Goal: Task Accomplishment & Management: Manage account settings

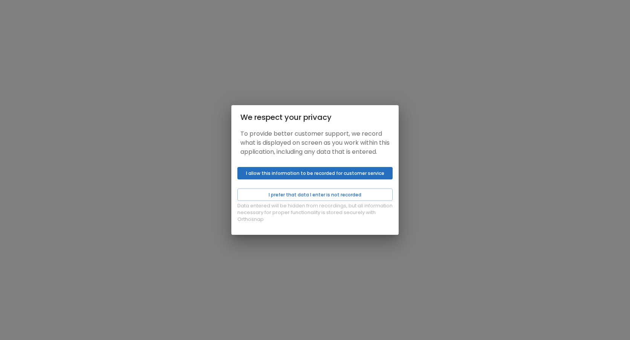
click at [305, 178] on button "I allow this information to be recorded for customer service" at bounding box center [314, 173] width 155 height 12
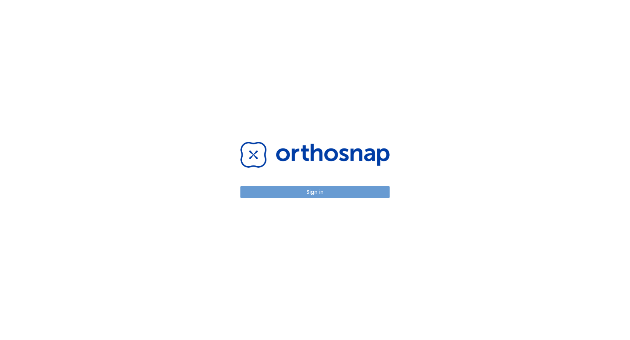
click at [302, 192] on button "Sign in" at bounding box center [314, 192] width 149 height 12
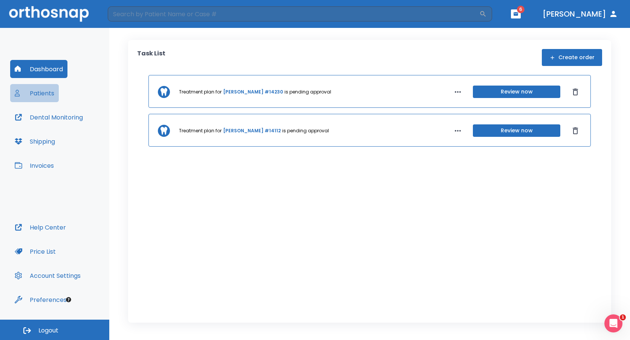
click at [44, 90] on button "Patients" at bounding box center [34, 93] width 49 height 18
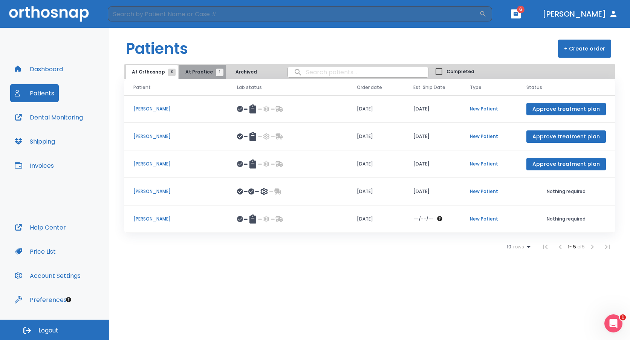
click at [202, 70] on span "At Practice 1" at bounding box center [202, 72] width 34 height 7
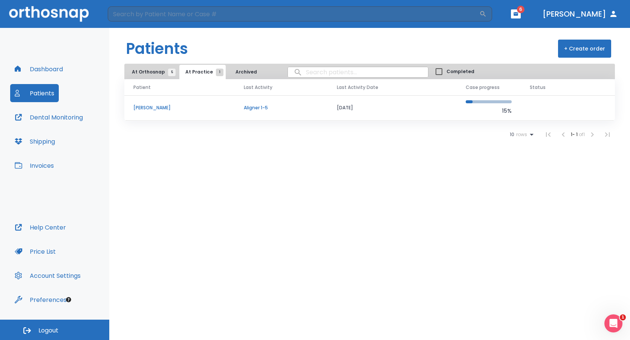
click at [521, 12] on span "6" at bounding box center [516, 13] width 10 height 9
click at [518, 12] on icon "button" at bounding box center [515, 13] width 5 height 5
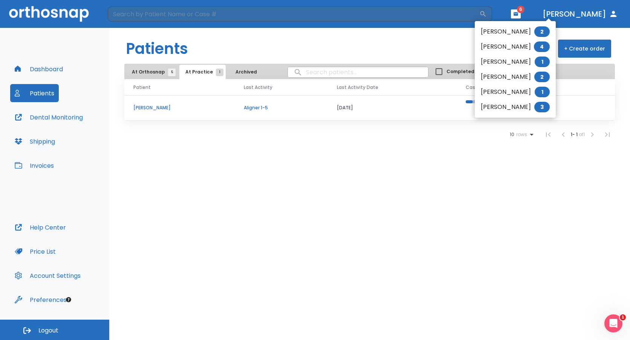
click at [518, 79] on li "Laura Wolf 2" at bounding box center [515, 76] width 81 height 15
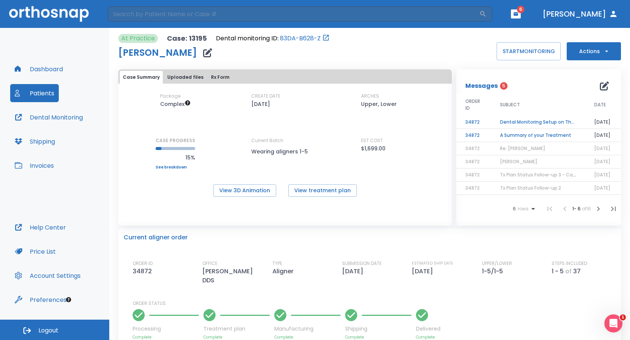
scroll to position [185, 0]
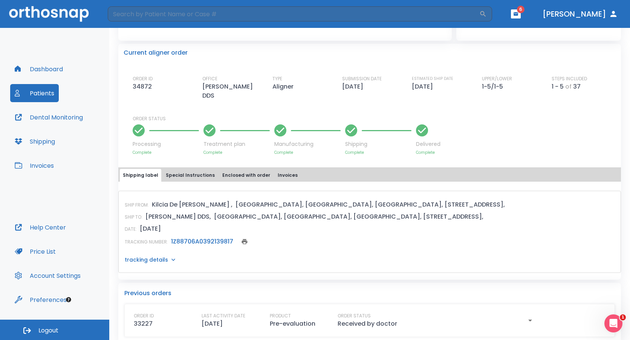
click at [170, 256] on icon at bounding box center [174, 260] width 8 height 8
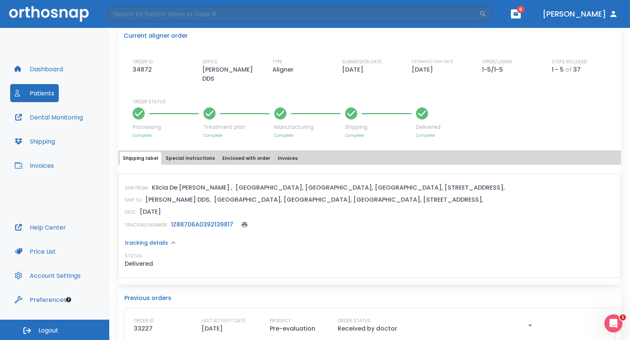
scroll to position [206, 0]
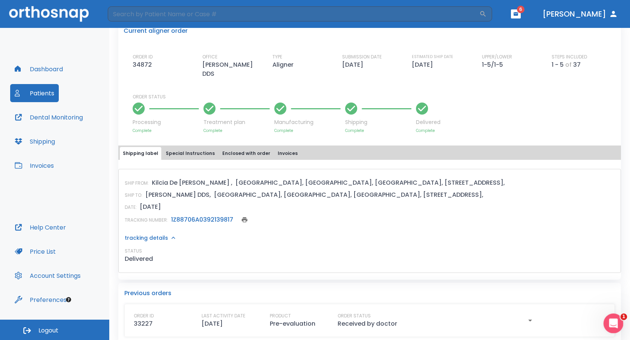
click at [613, 322] on icon "Open Intercom Messenger" at bounding box center [612, 322] width 5 height 6
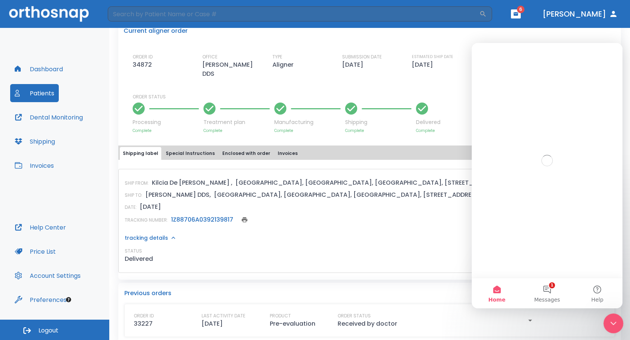
scroll to position [0, 0]
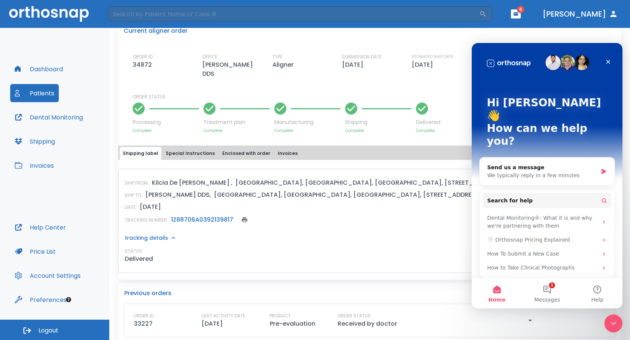
click at [437, 218] on div "SHIP FROM: Kilcia De Jesus , USA, NY, Westbury, 2000 Shames Drive, SHIP TO: Mar…" at bounding box center [369, 221] width 503 height 104
click at [608, 60] on icon "Close" at bounding box center [608, 62] width 6 height 6
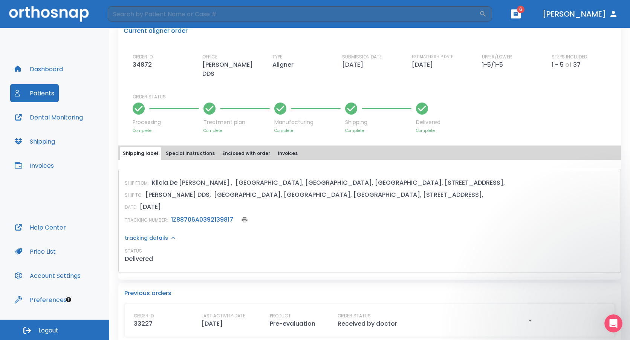
click at [526, 316] on icon "button" at bounding box center [530, 320] width 9 height 9
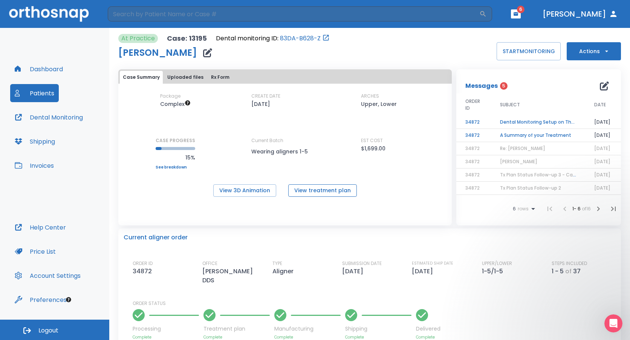
click at [325, 191] on button "View treatment plan" at bounding box center [322, 190] width 69 height 12
drag, startPoint x: 562, startPoint y: 129, endPoint x: 562, endPoint y: 103, distance: 26.4
click at [562, 103] on table "ORDER ID SUBJECT DATE 34872 Dental Monitoring Setup on The Delivery Day 07/22/2…" at bounding box center [538, 143] width 165 height 103
drag, startPoint x: 562, startPoint y: 103, endPoint x: 552, endPoint y: 83, distance: 22.8
click at [551, 83] on div "Messages 5" at bounding box center [538, 85] width 147 height 15
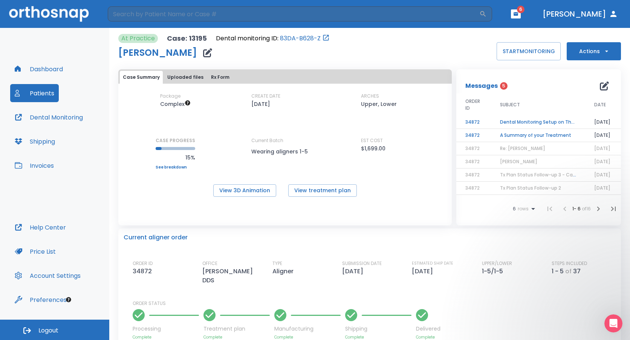
click at [581, 55] on button "Actions" at bounding box center [594, 51] width 54 height 18
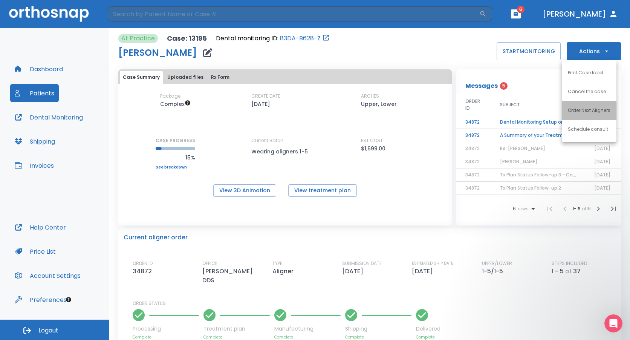
click at [582, 108] on p "Order Next Aligners" at bounding box center [589, 110] width 43 height 7
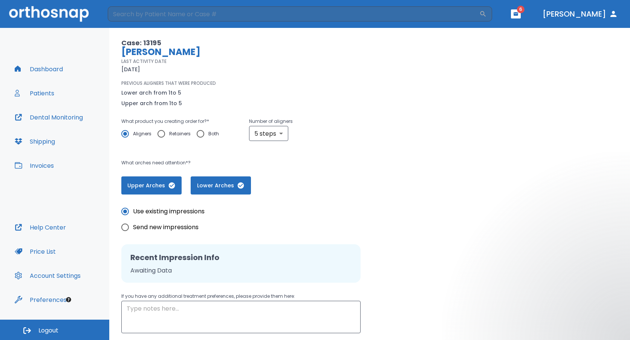
scroll to position [100, 0]
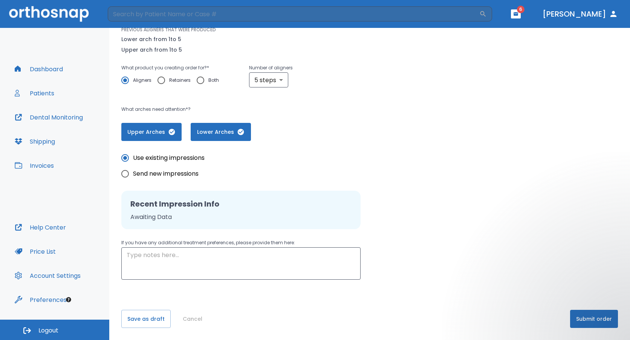
click at [587, 321] on button "Submit order" at bounding box center [594, 319] width 48 height 18
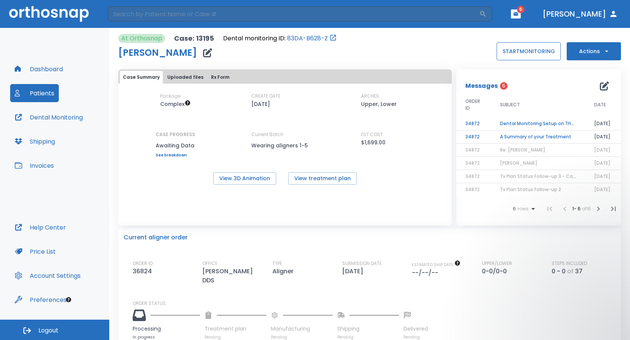
click at [535, 55] on button "START MONITORING" at bounding box center [529, 51] width 64 height 18
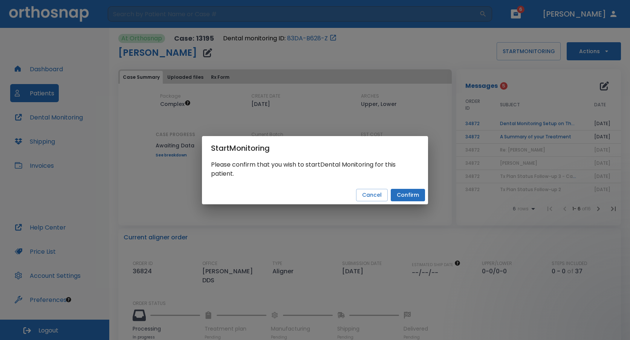
click at [400, 199] on button "Confirm" at bounding box center [408, 195] width 34 height 12
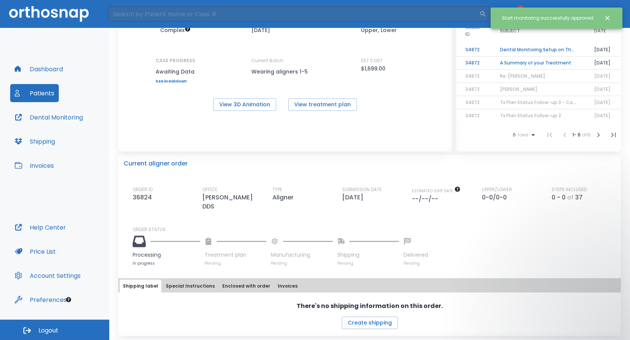
scroll to position [75, 0]
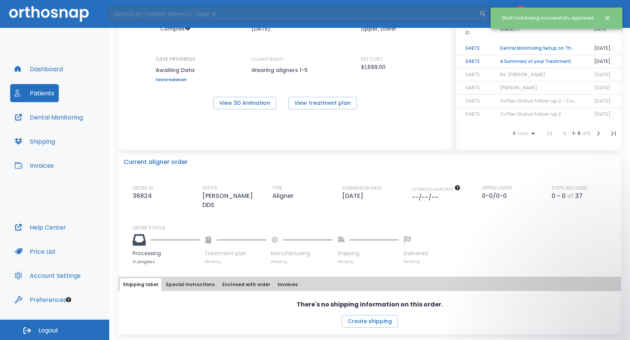
click at [537, 231] on div "Processing In progress Treatment plan Pending Manufacturing Pending Shipping Pe…" at bounding box center [374, 247] width 483 height 33
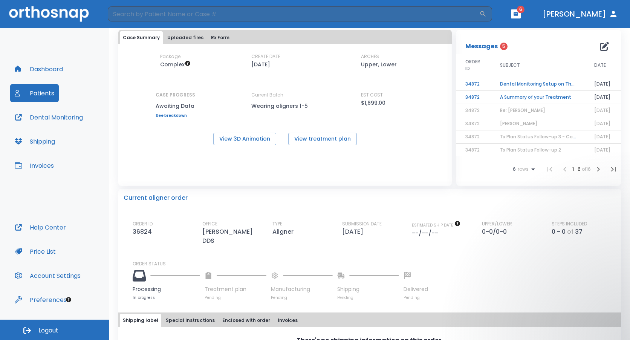
scroll to position [0, 0]
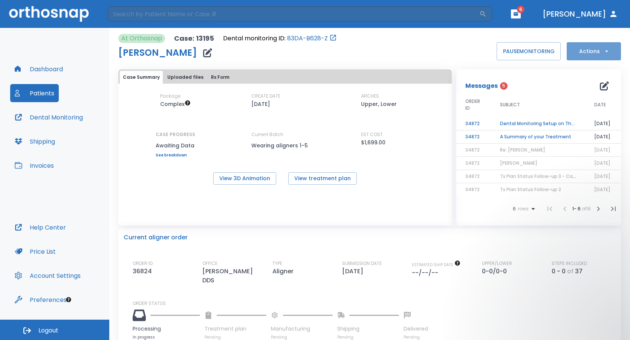
click at [603, 56] on button "Actions" at bounding box center [594, 51] width 54 height 18
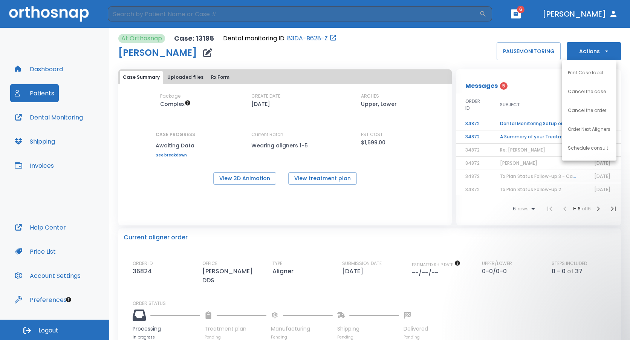
click at [542, 249] on div at bounding box center [315, 170] width 630 height 340
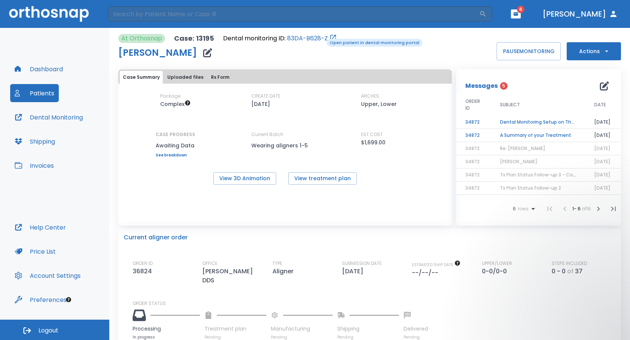
click at [321, 38] on link "83DA-B628-Z" at bounding box center [307, 38] width 41 height 9
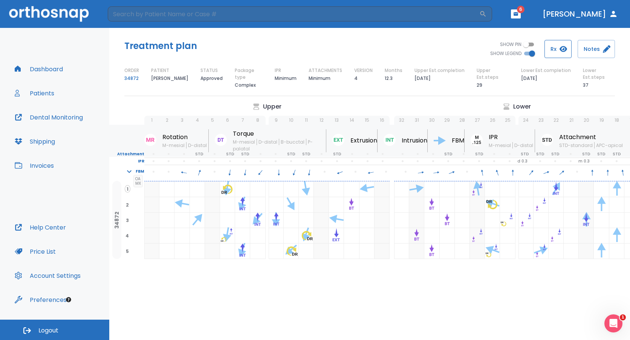
click at [554, 45] on button "Rx" at bounding box center [557, 49] width 27 height 18
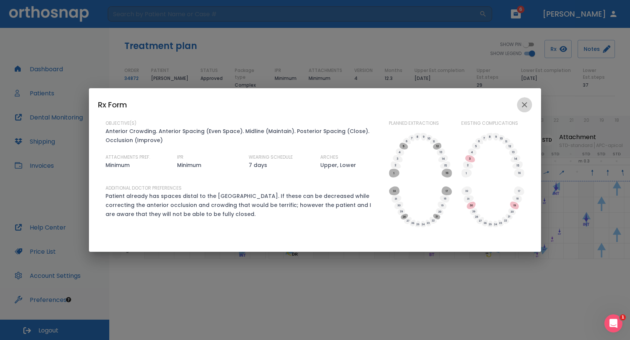
click at [523, 106] on icon "close" at bounding box center [524, 104] width 5 height 5
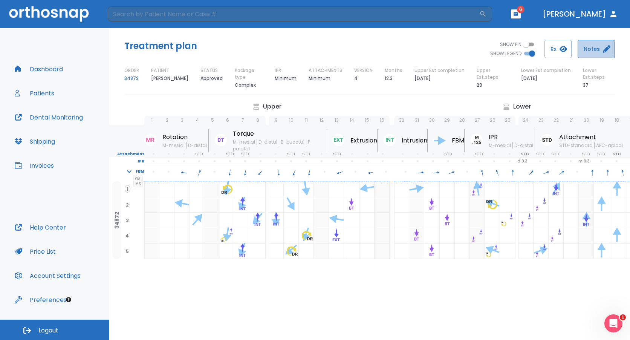
click at [589, 51] on button "Notes" at bounding box center [596, 49] width 37 height 18
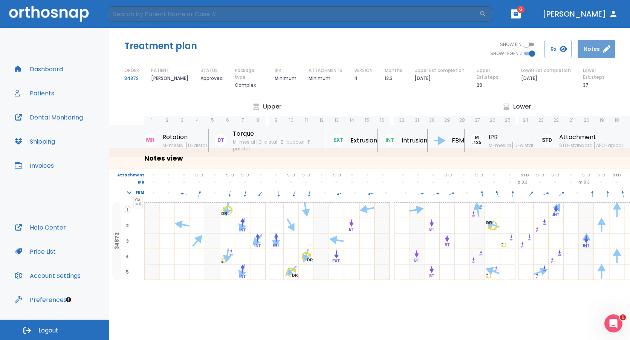
click at [588, 50] on button "Notes" at bounding box center [596, 49] width 37 height 18
